Goal: Navigation & Orientation: Find specific page/section

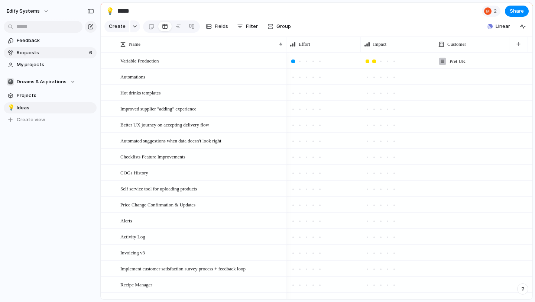
click at [42, 56] on span "Requests" at bounding box center [52, 52] width 70 height 7
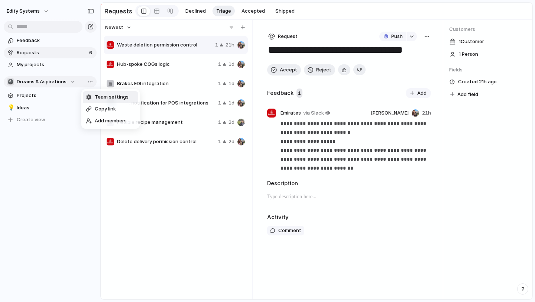
click at [83, 81] on div "Team settings Copy link Add members" at bounding box center [267, 151] width 535 height 302
click at [83, 81] on div "button" at bounding box center [87, 81] width 13 height 9
click at [32, 148] on span "Ops" at bounding box center [27, 150] width 9 height 7
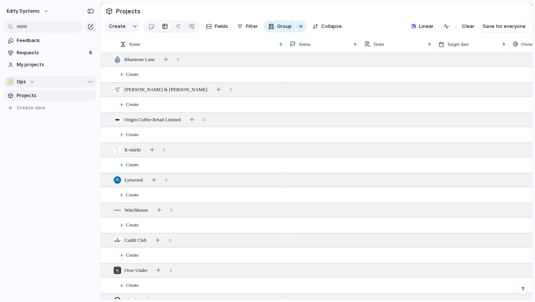
click at [28, 98] on span "Projects" at bounding box center [55, 95] width 77 height 7
click at [58, 55] on span "Requests" at bounding box center [52, 52] width 70 height 7
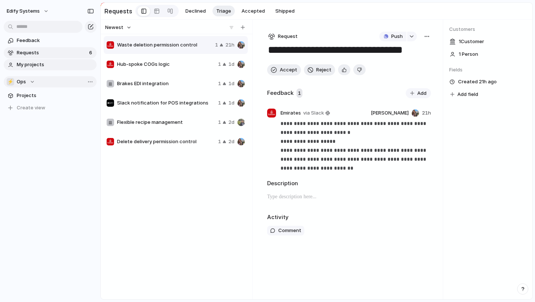
click at [46, 63] on span "My projects" at bounding box center [55, 64] width 77 height 7
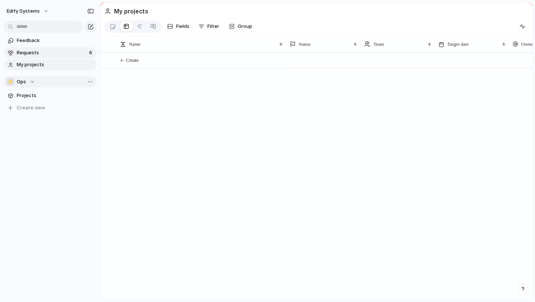
click at [51, 58] on link "Requests 6" at bounding box center [50, 52] width 93 height 11
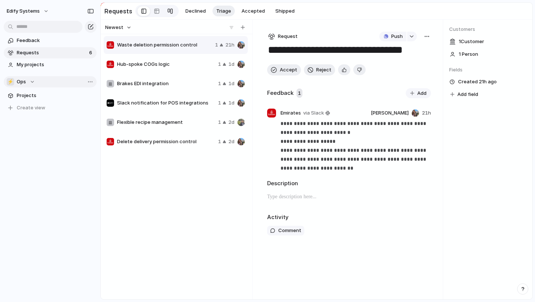
click at [167, 8] on div at bounding box center [170, 11] width 6 height 12
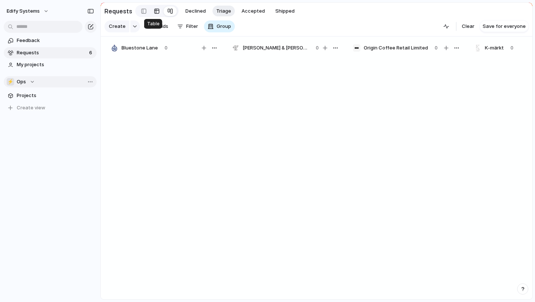
click at [158, 9] on link at bounding box center [156, 11] width 13 height 12
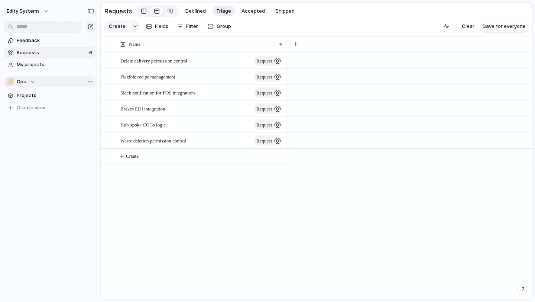
click at [141, 10] on div at bounding box center [143, 11] width 5 height 11
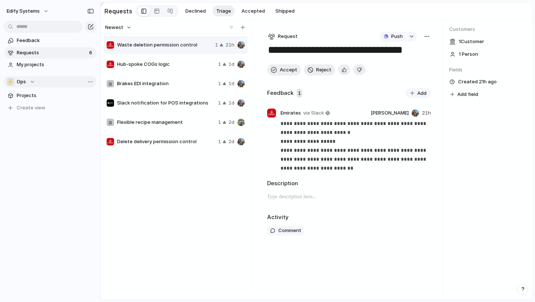
click at [42, 79] on button "⚡ Ops" at bounding box center [50, 81] width 93 height 11
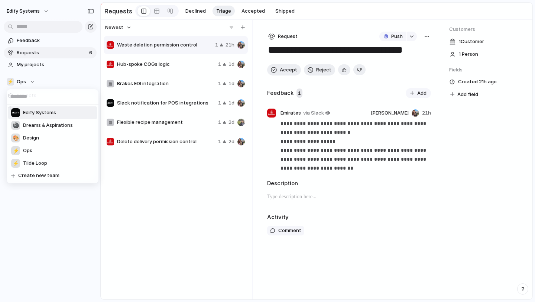
click at [45, 114] on span "Edify Systems" at bounding box center [39, 112] width 33 height 7
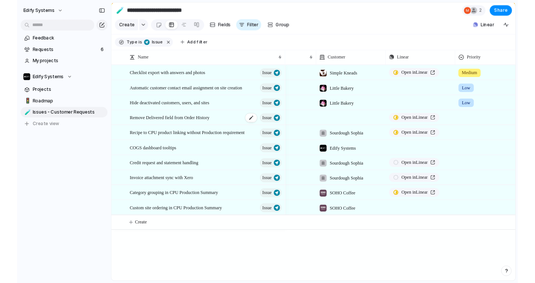
scroll to position [0, 70]
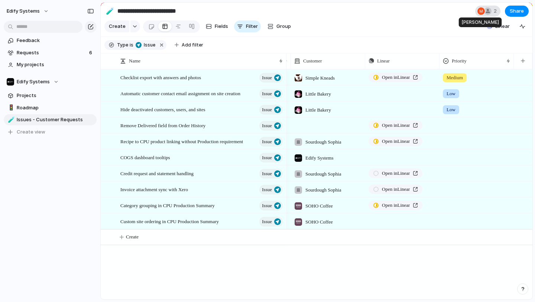
click at [480, 7] on div at bounding box center [481, 11] width 9 height 9
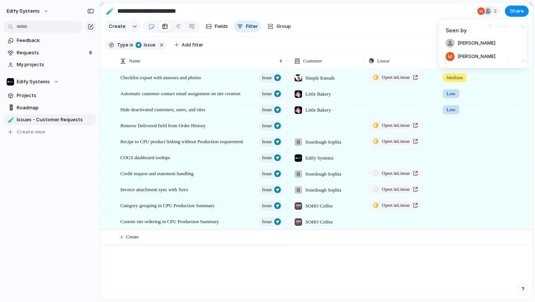
click at [431, 13] on div "Seen by [PERSON_NAME] [PERSON_NAME]" at bounding box center [267, 151] width 535 height 302
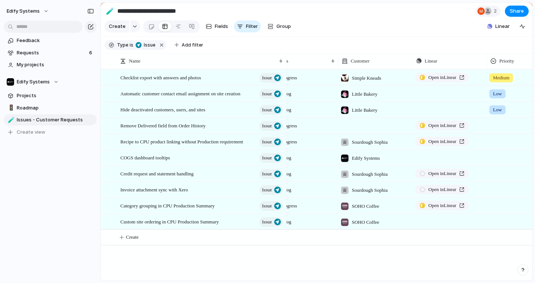
scroll to position [0, 23]
click at [315, 266] on div "In Progress Simple Kneads Open in Linear Medium Backlog Little Bakery Push Low …" at bounding box center [410, 174] width 246 height 211
click at [29, 54] on span "Requests" at bounding box center [52, 52] width 70 height 7
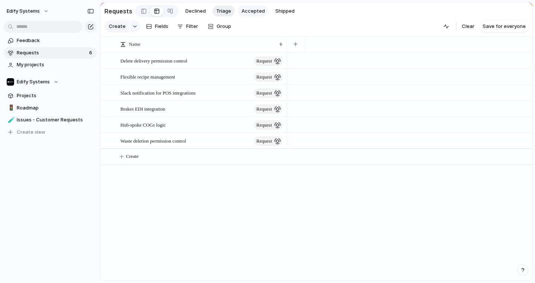
click at [253, 10] on span "Accepted" at bounding box center [253, 10] width 23 height 7
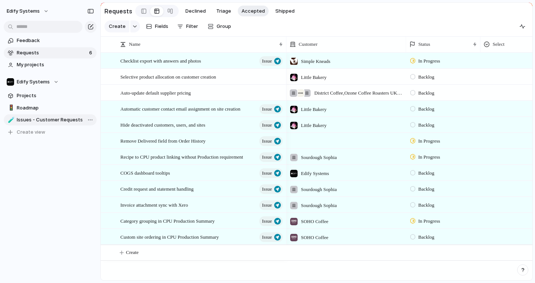
click at [46, 119] on span "Issues - Customer Requests" at bounding box center [55, 119] width 77 height 7
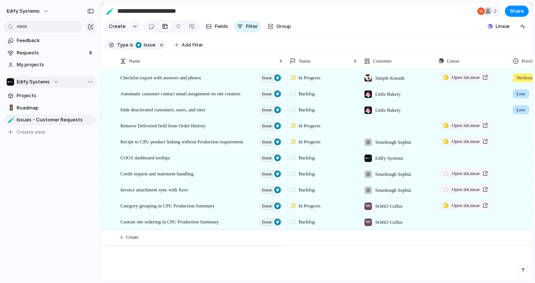
click at [59, 80] on div "Edify Systems" at bounding box center [33, 81] width 52 height 7
click at [35, 206] on div "Edify Systems 🎱 Dreams & Aspirations 🎨 Design ⚡ Ops ⚡ Tilde Loop Create new team" at bounding box center [267, 141] width 535 height 283
click at [462, 77] on span "Open in Linear" at bounding box center [466, 77] width 28 height 7
click at [180, 25] on div at bounding box center [179, 26] width 6 height 12
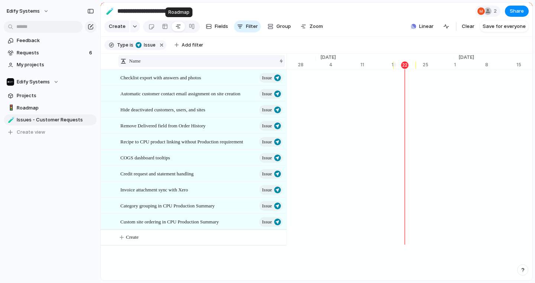
scroll to position [0, 4862]
click at [290, 26] on span "Group" at bounding box center [284, 26] width 15 height 7
click at [231, 27] on div "Owner Team Design ready Impact Status Goals Effort Reach Customer Confidence RI…" at bounding box center [267, 141] width 535 height 283
click at [228, 27] on span "Fields" at bounding box center [221, 26] width 13 height 7
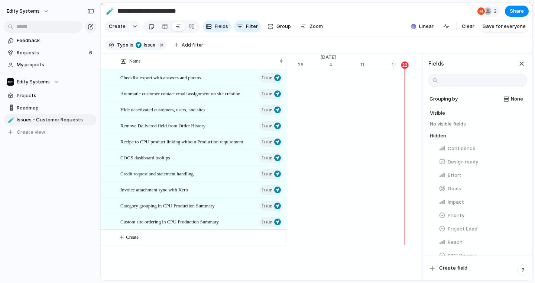
click at [154, 27] on div at bounding box center [151, 26] width 6 height 12
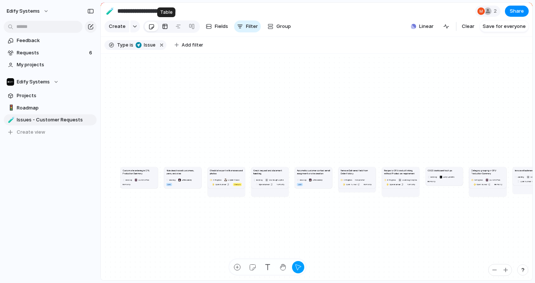
click at [168, 26] on div at bounding box center [165, 26] width 6 height 12
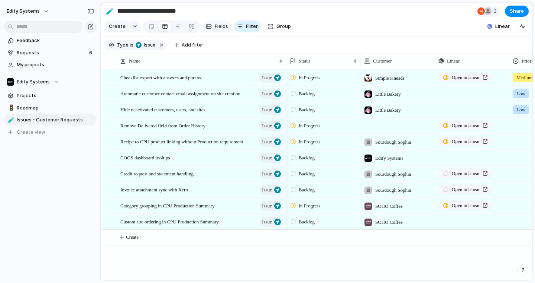
click at [226, 29] on span "Fields" at bounding box center [221, 26] width 13 height 7
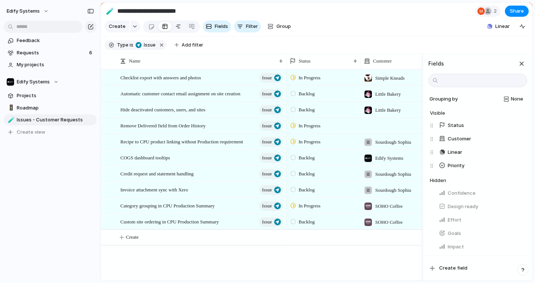
click at [181, 25] on div at bounding box center [179, 26] width 6 height 12
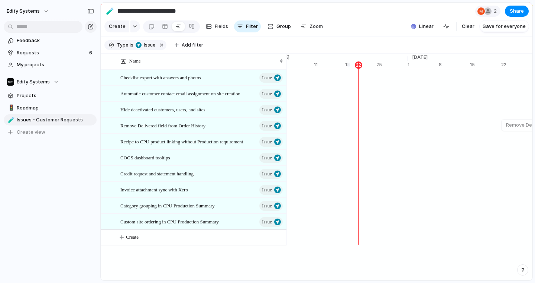
scroll to position [0, 4915]
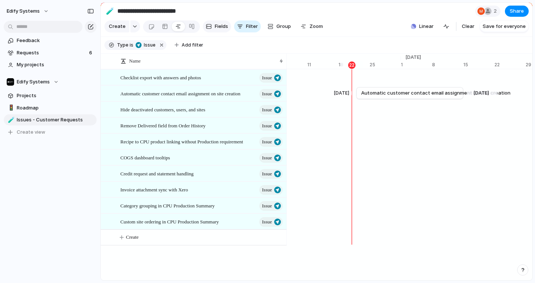
click at [212, 26] on div "button" at bounding box center [209, 26] width 6 height 6
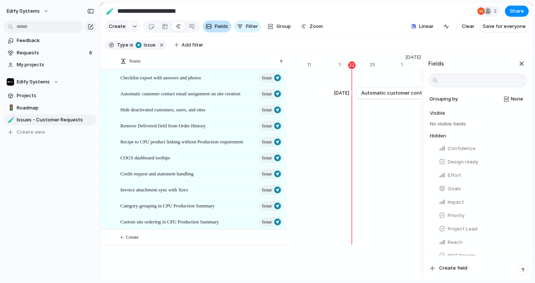
click at [216, 27] on button "Fields" at bounding box center [217, 26] width 28 height 12
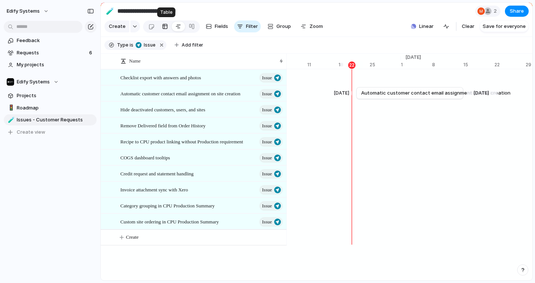
click at [168, 26] on div at bounding box center [165, 26] width 6 height 12
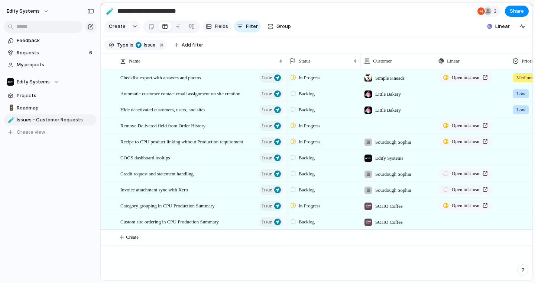
click at [220, 24] on span "Fields" at bounding box center [221, 26] width 13 height 7
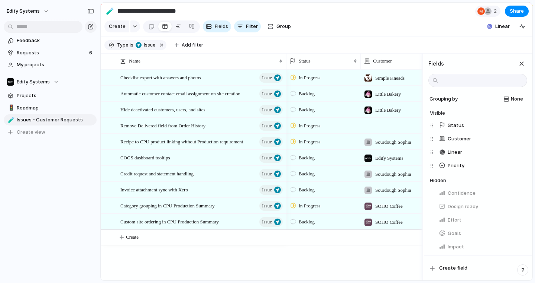
click at [177, 28] on link at bounding box center [178, 26] width 13 height 12
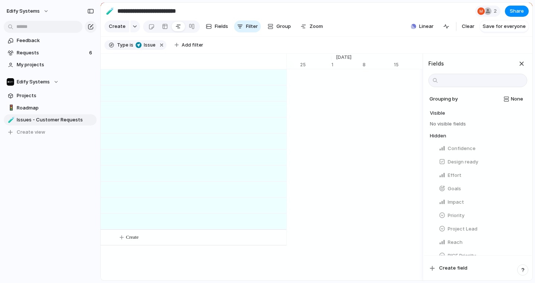
scroll to position [0, 4984]
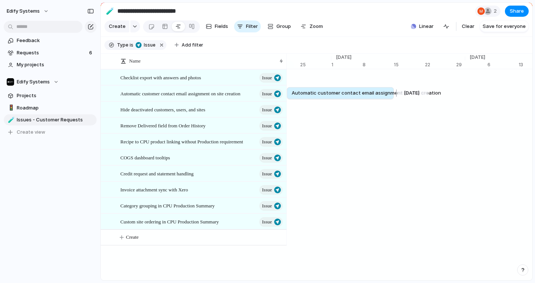
click at [358, 94] on span "Automatic customer contact email assignment on site creation" at bounding box center [366, 92] width 149 height 7
click at [374, 91] on span "Automatic customer contact email assignment on site creation" at bounding box center [366, 92] width 149 height 7
click at [353, 93] on span "Automatic customer contact email assignment on site creation" at bounding box center [366, 92] width 149 height 7
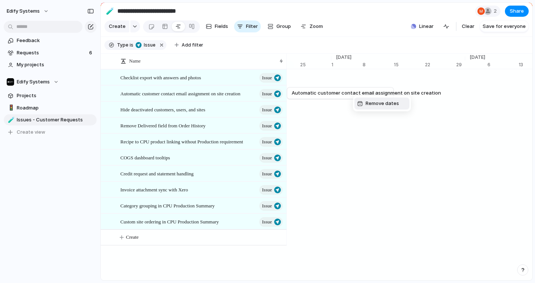
click at [369, 101] on span "Remove dates" at bounding box center [382, 103] width 33 height 7
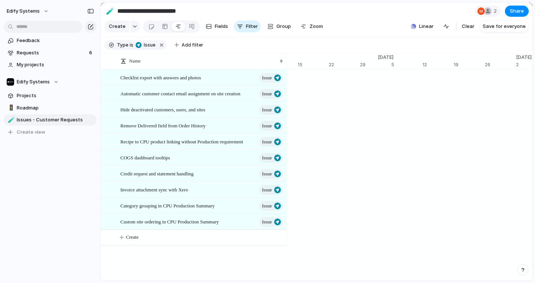
scroll to position [0, 5425]
click at [228, 27] on span "Fields" at bounding box center [221, 26] width 13 height 7
click at [287, 26] on span "Group" at bounding box center [284, 26] width 15 height 7
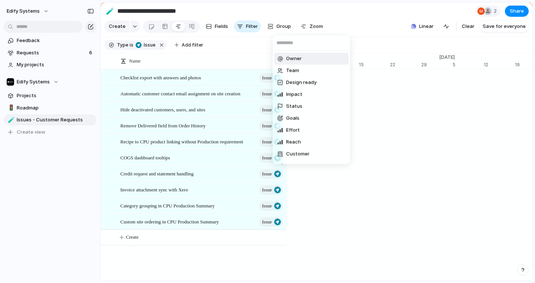
click at [217, 25] on div "Owner Team Design ready Impact Status Goals Effort Reach Customer Confidence RI…" at bounding box center [267, 141] width 535 height 283
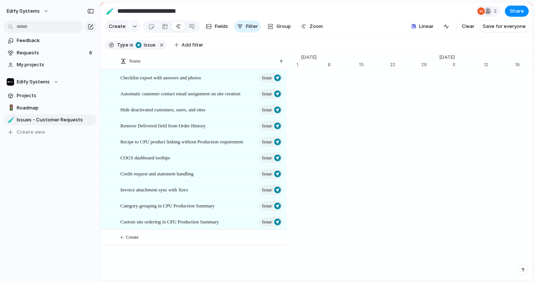
click at [217, 25] on button "Fields" at bounding box center [217, 26] width 28 height 12
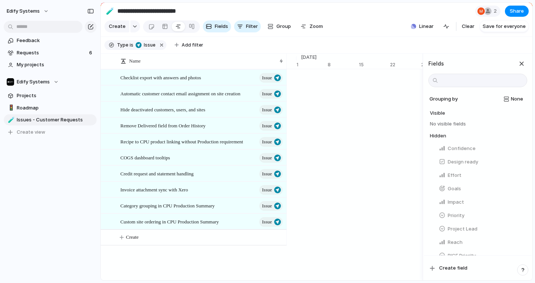
click at [217, 25] on button "Fields" at bounding box center [217, 26] width 28 height 12
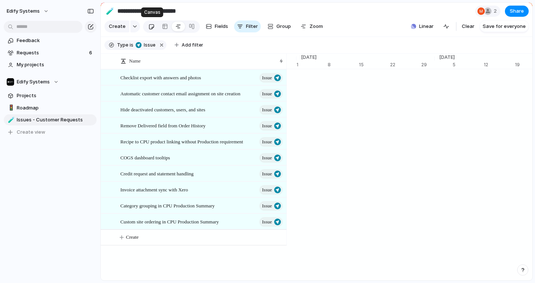
click at [155, 26] on div at bounding box center [151, 26] width 6 height 12
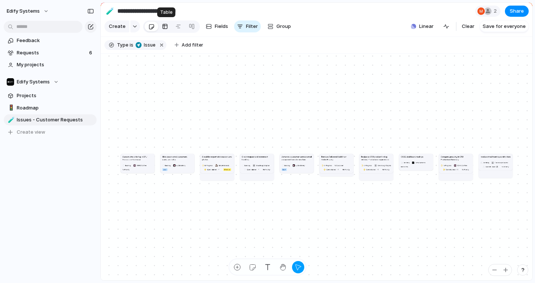
click at [165, 26] on div at bounding box center [165, 26] width 6 height 12
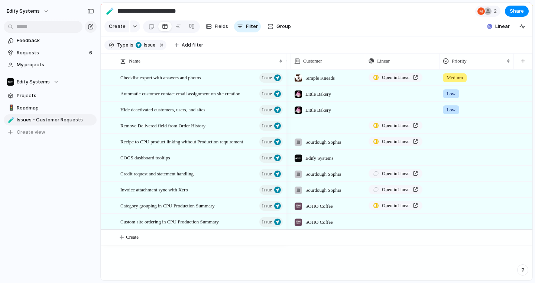
scroll to position [0, 70]
click at [58, 74] on section "Edify Systems Projects 🚦 Roadmap 🧪 Issues - Customer Requests To pick up a drag…" at bounding box center [50, 103] width 100 height 67
click at [59, 79] on div "Edify Systems" at bounding box center [33, 81] width 52 height 7
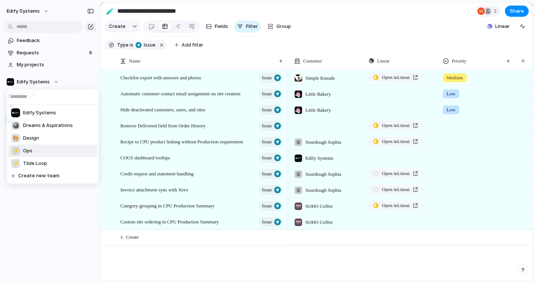
click at [44, 145] on li "⚡ Ops" at bounding box center [52, 150] width 89 height 13
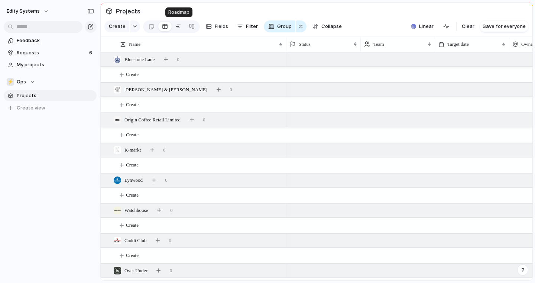
click at [178, 25] on div at bounding box center [179, 26] width 6 height 12
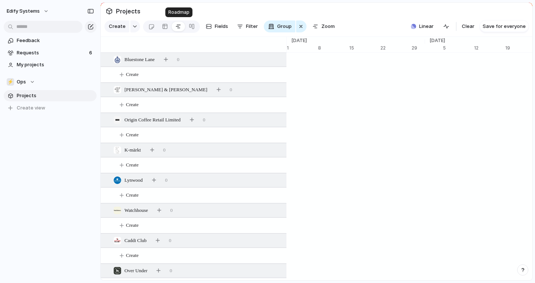
scroll to position [0, 4862]
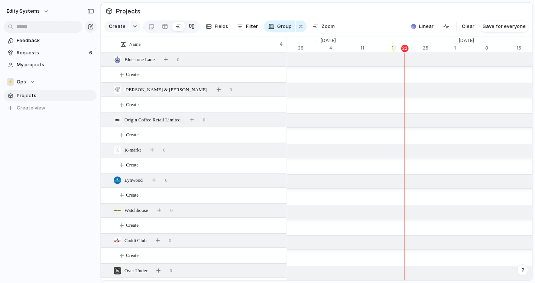
click at [194, 26] on div at bounding box center [192, 26] width 6 height 12
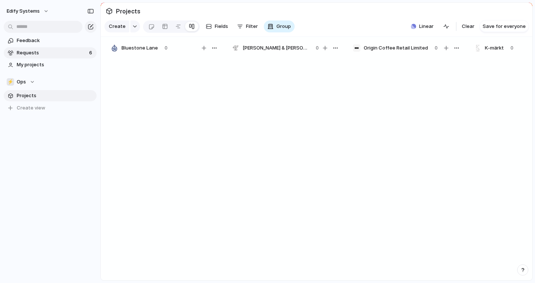
click at [85, 50] on span "Requests" at bounding box center [52, 52] width 70 height 7
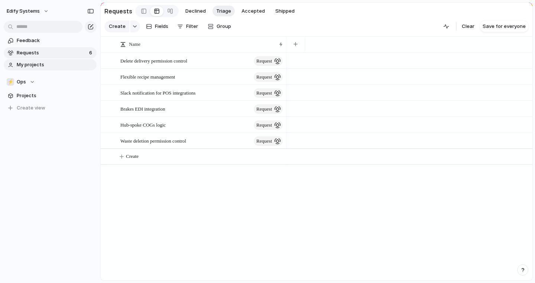
click at [51, 67] on span "My projects" at bounding box center [55, 64] width 77 height 7
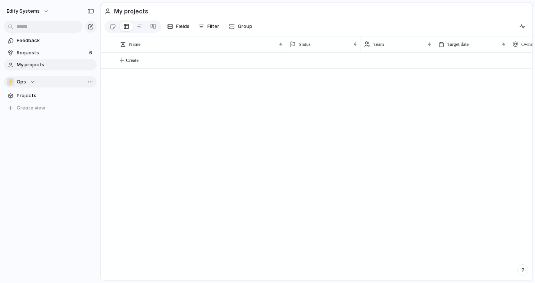
click at [12, 84] on div "⚡" at bounding box center [10, 81] width 7 height 7
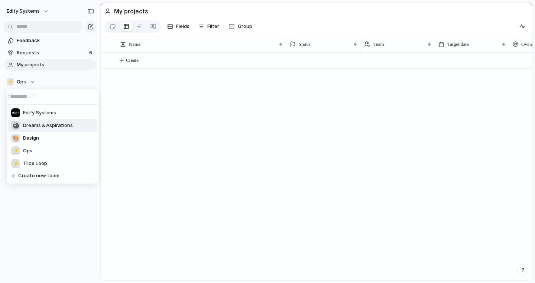
click at [41, 123] on span "Dreams & Aspirations" at bounding box center [48, 125] width 50 height 7
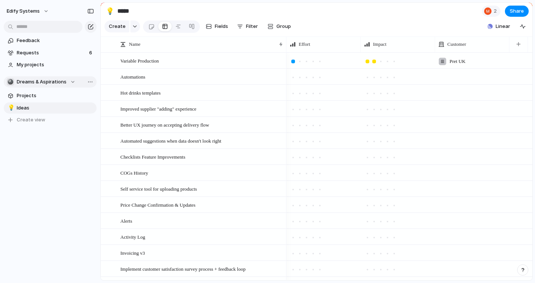
click at [39, 85] on span "Dreams & Aspirations" at bounding box center [42, 81] width 50 height 7
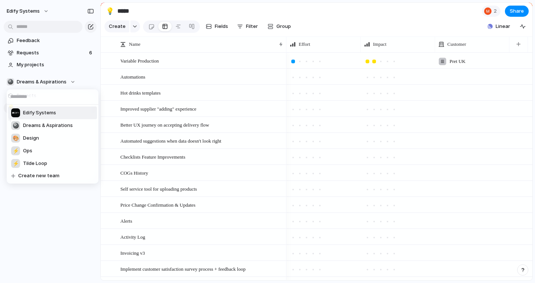
click at [39, 110] on span "Edify Systems" at bounding box center [39, 112] width 33 height 7
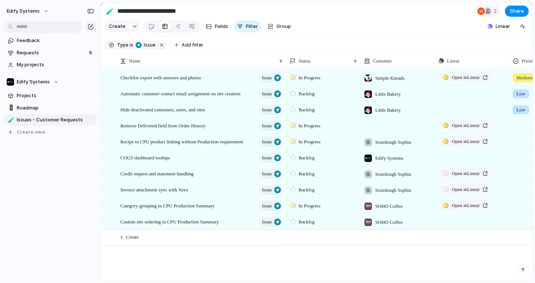
click at [302, 94] on span "Backlog" at bounding box center [307, 93] width 16 height 7
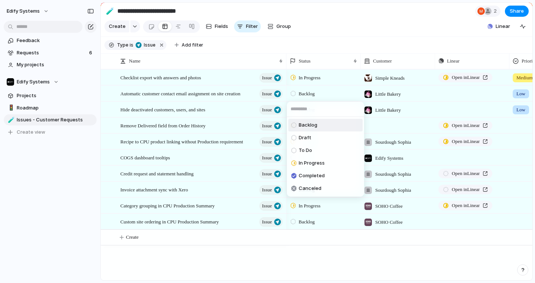
click at [302, 95] on div "Backlog Draft To Do In Progress Completed Canceled" at bounding box center [267, 141] width 535 height 283
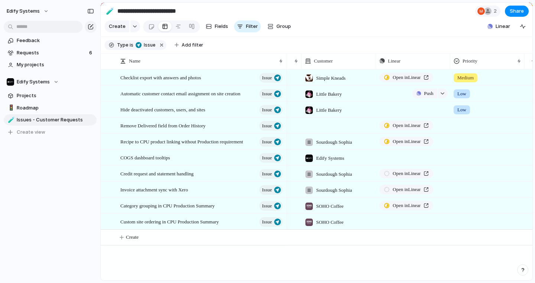
scroll to position [0, 45]
